Goal: Book appointment/travel/reservation

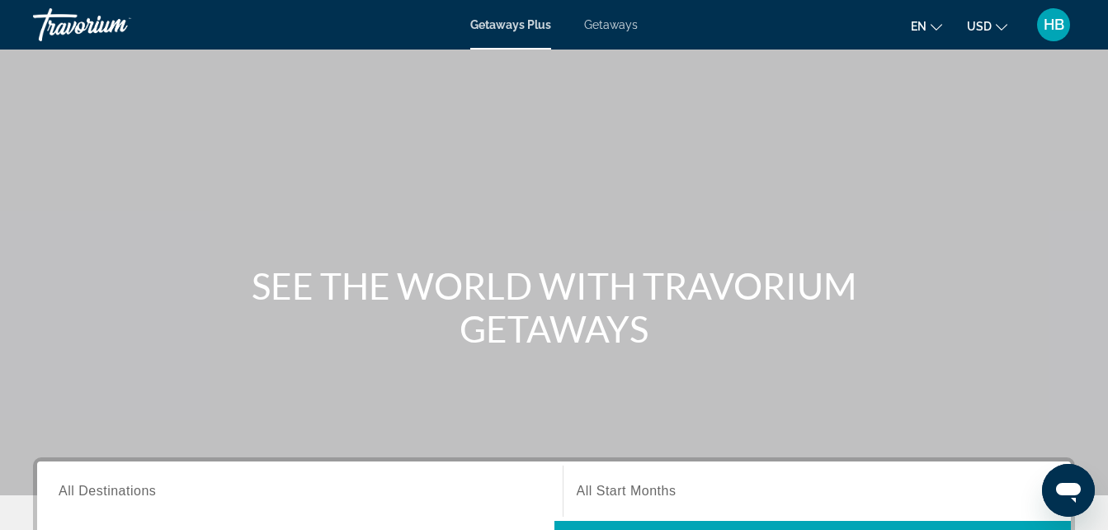
drag, startPoint x: 1117, startPoint y: 521, endPoint x: 900, endPoint y: 133, distance: 444.0
click at [900, 133] on div "Main content" at bounding box center [554, 247] width 1108 height 495
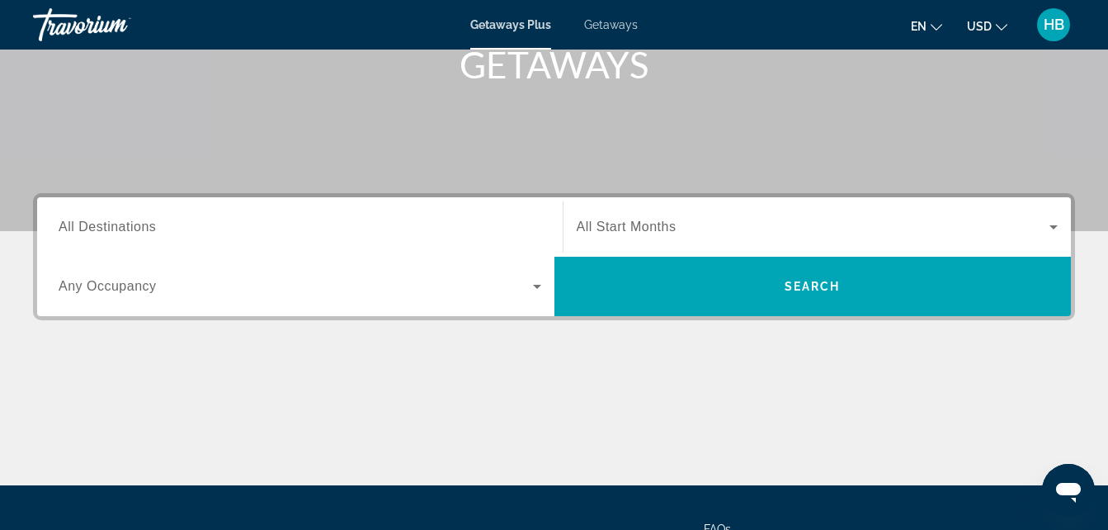
scroll to position [297, 0]
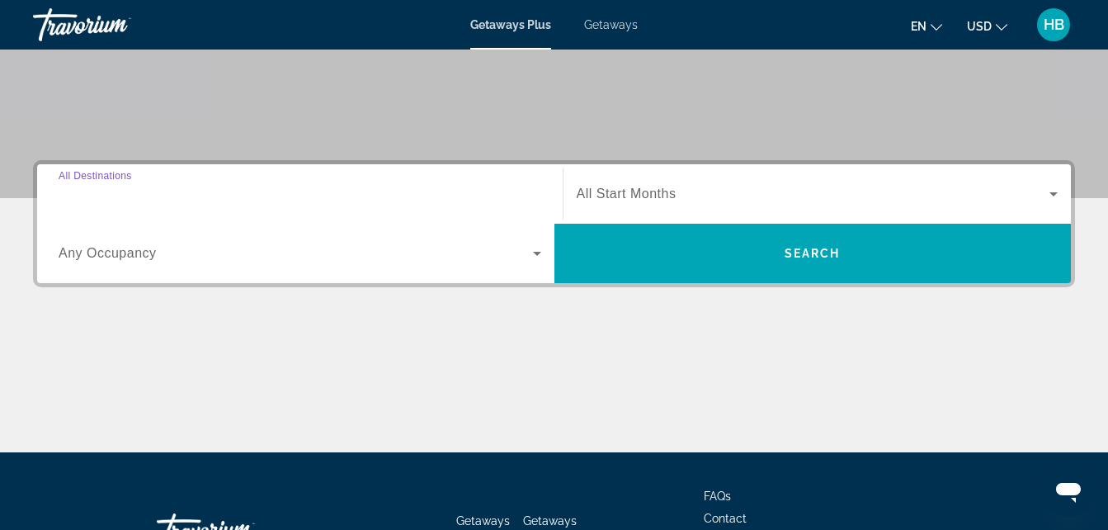
click at [254, 199] on input "Destination All Destinations" at bounding box center [300, 195] width 483 height 20
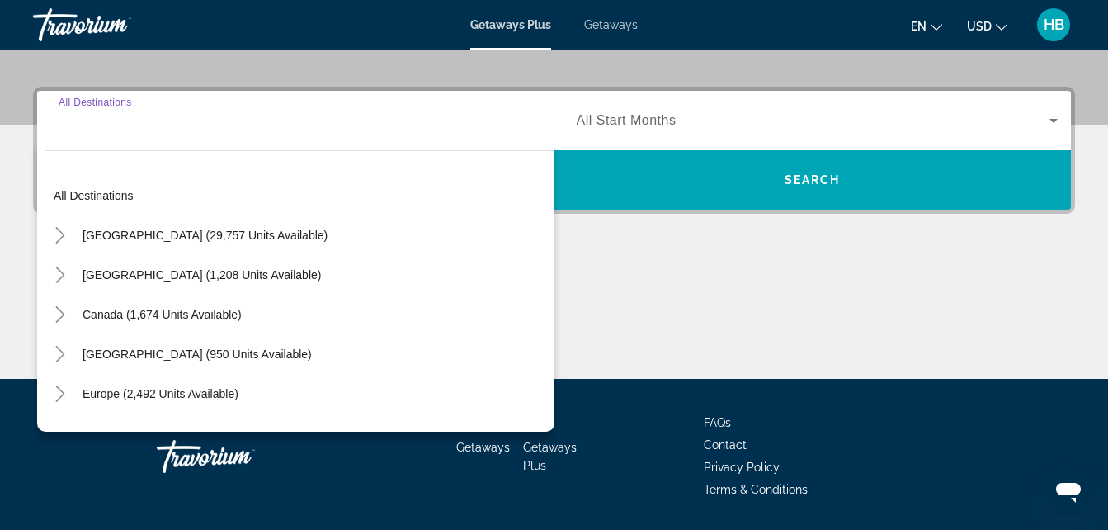
scroll to position [404, 0]
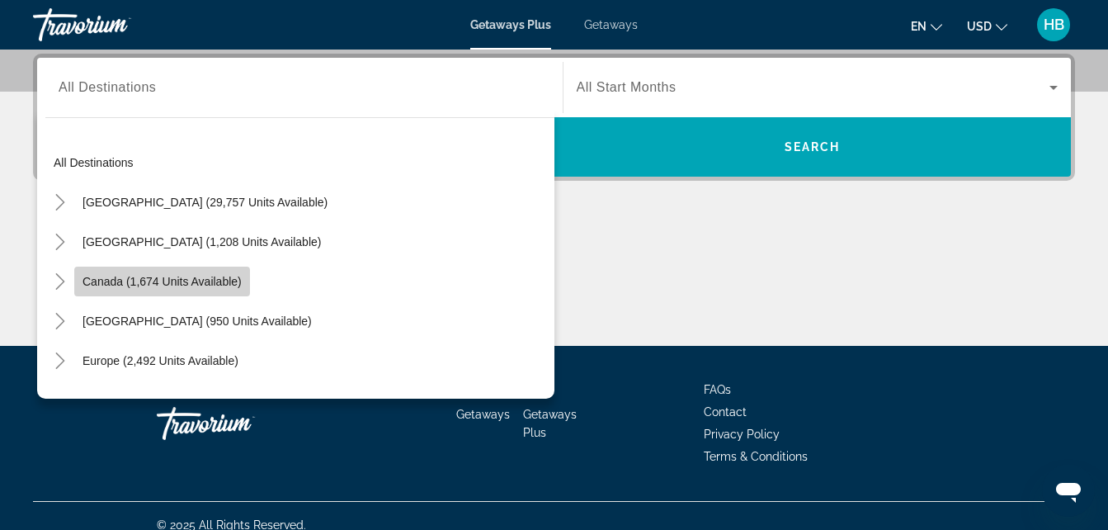
click at [189, 278] on span "Canada (1,674 units available)" at bounding box center [162, 281] width 159 height 13
type input "**********"
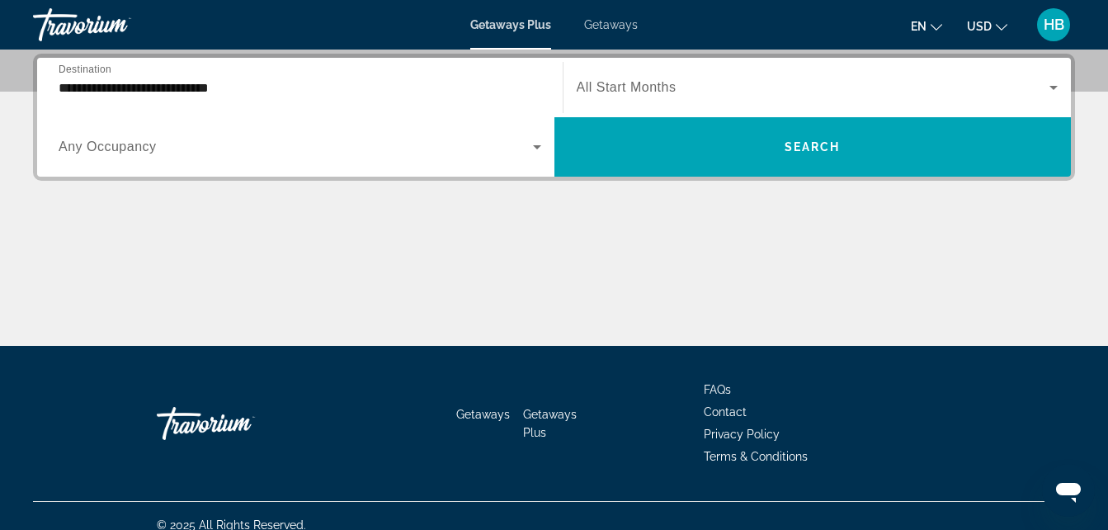
click at [266, 159] on div "Search widget" at bounding box center [300, 147] width 483 height 46
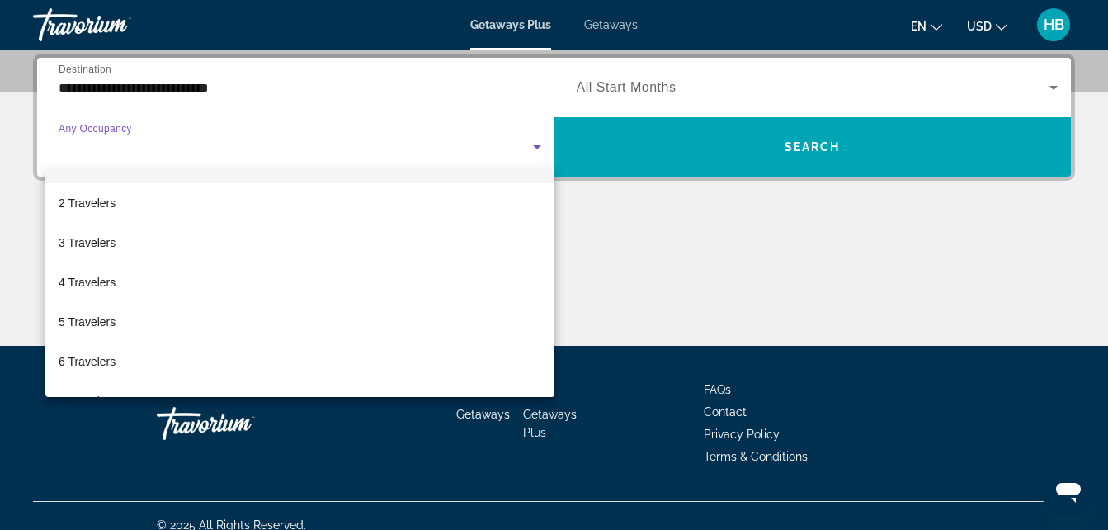
scroll to position [182, 0]
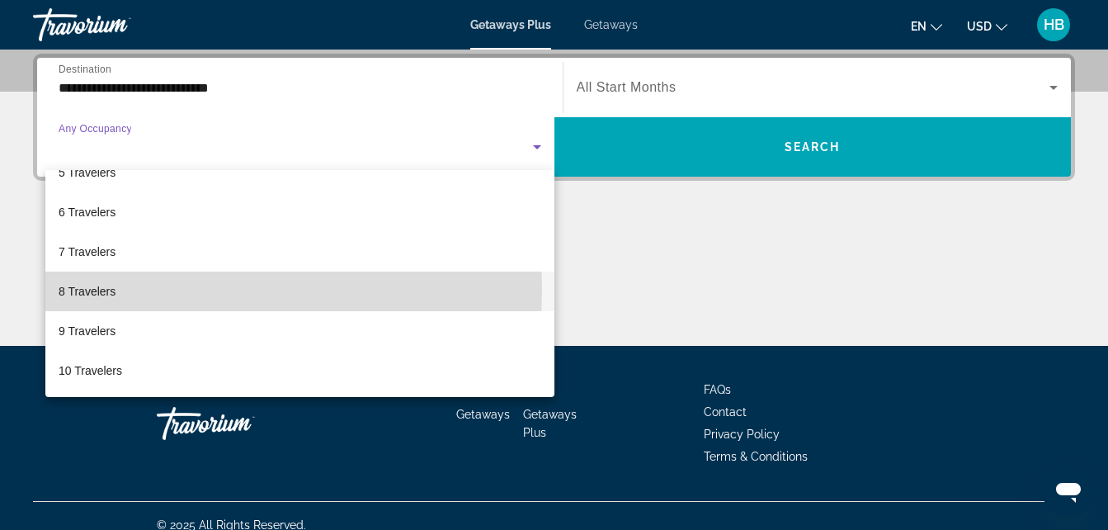
click at [94, 289] on span "8 Travelers" at bounding box center [87, 291] width 57 height 20
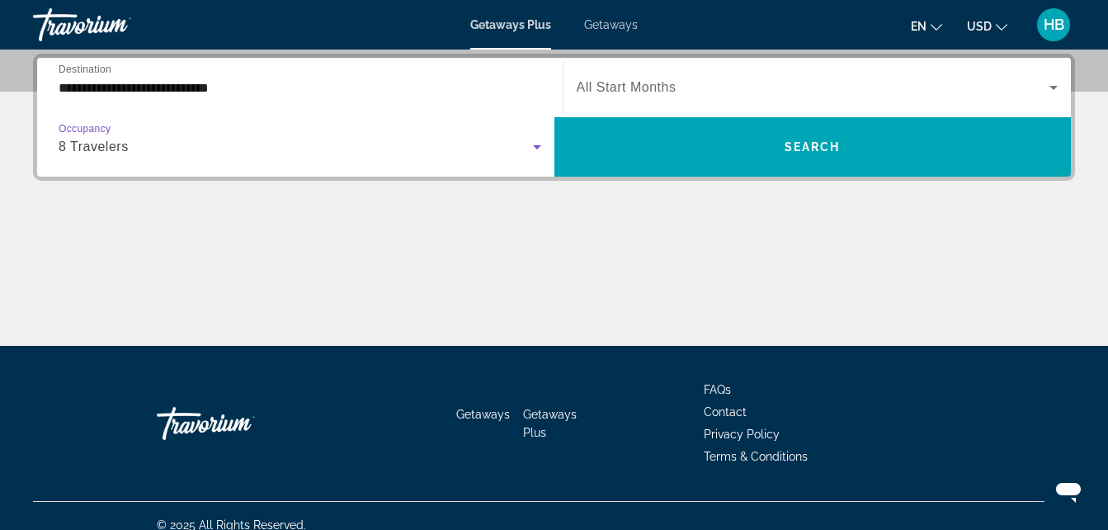
click at [683, 102] on div "Search widget" at bounding box center [818, 87] width 482 height 46
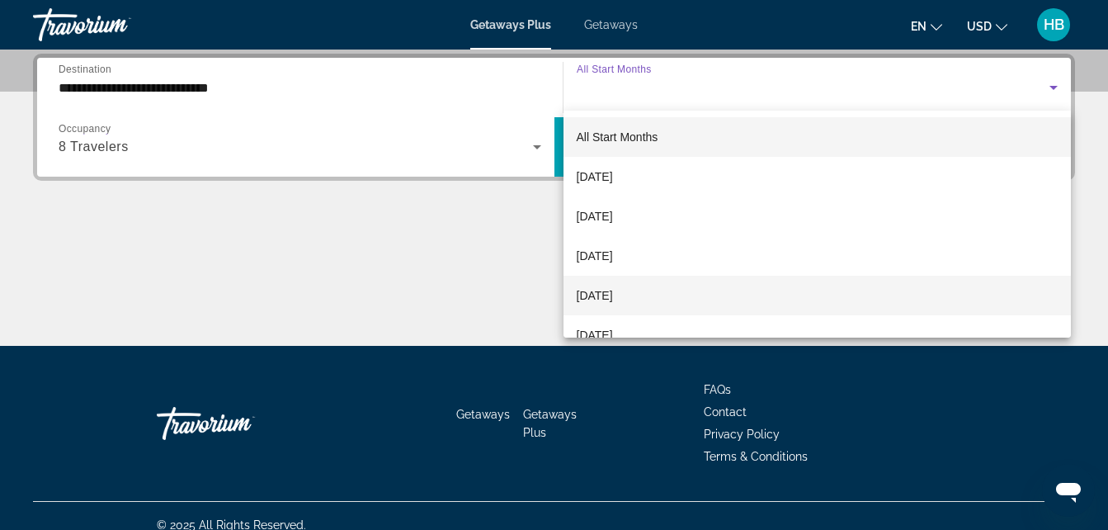
click at [613, 295] on span "[DATE]" at bounding box center [595, 296] width 36 height 20
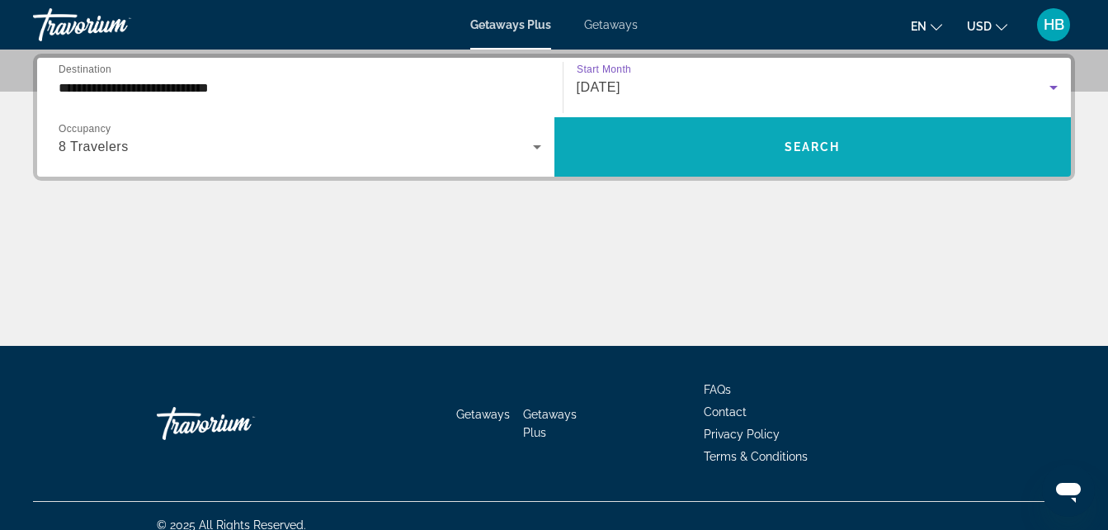
click at [744, 150] on span "Search widget" at bounding box center [813, 147] width 517 height 40
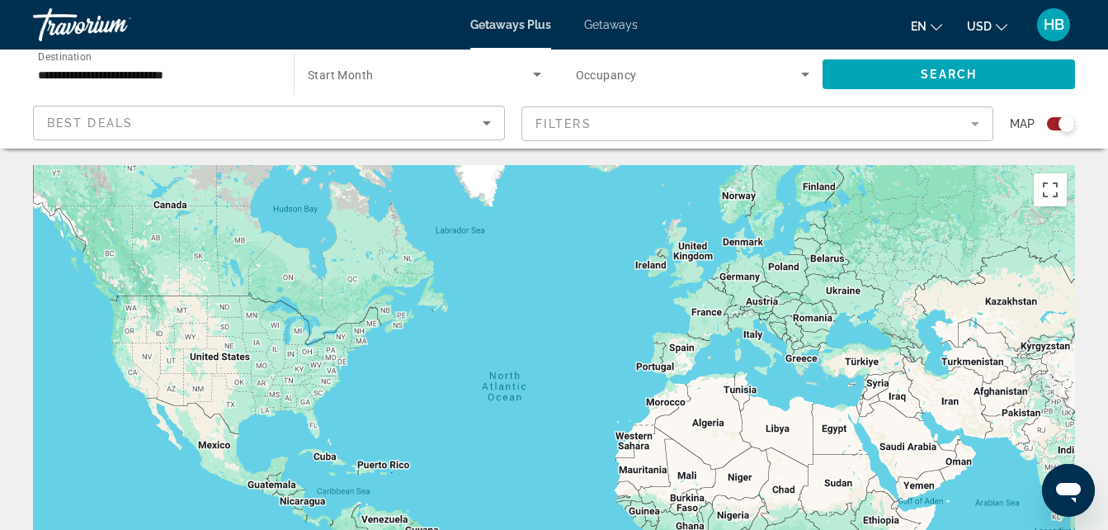
click at [490, 79] on span "Search widget" at bounding box center [420, 74] width 225 height 20
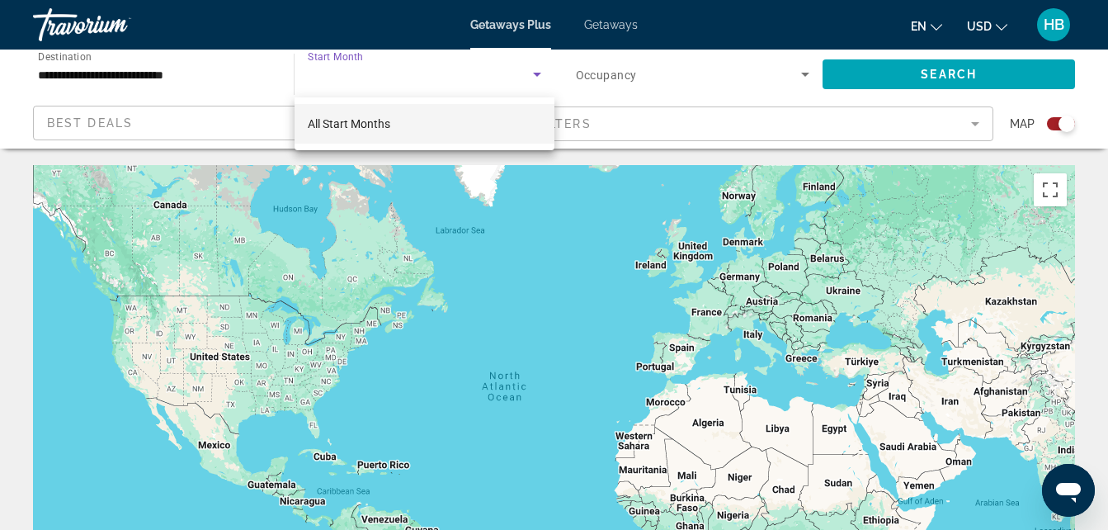
click at [455, 129] on mat-option "All Start Months" at bounding box center [425, 124] width 260 height 40
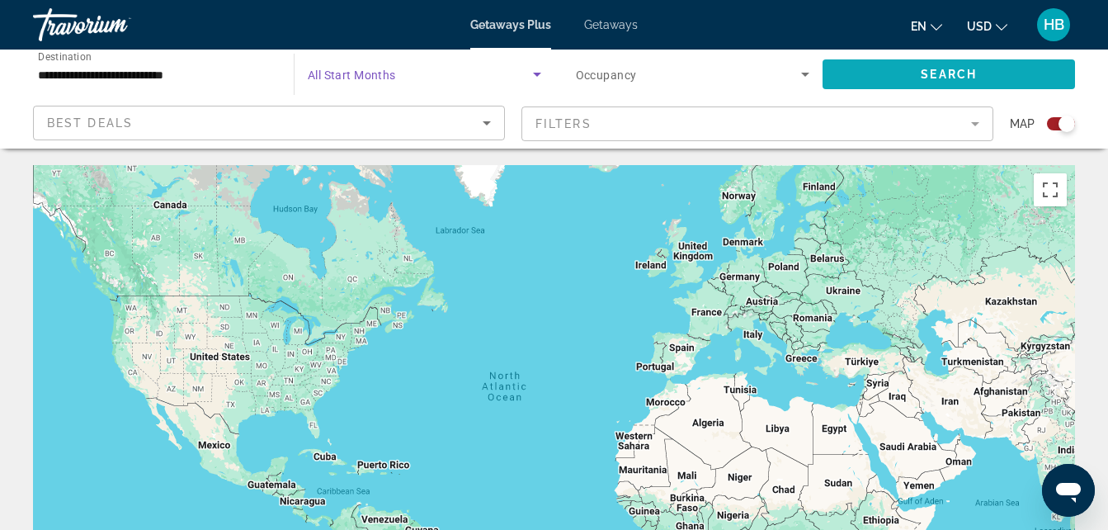
click at [881, 70] on span "Search widget" at bounding box center [949, 74] width 253 height 40
